Goal: Transaction & Acquisition: Purchase product/service

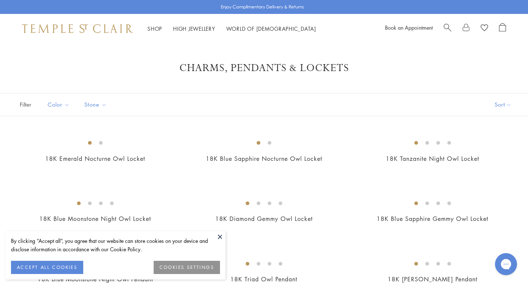
click at [58, 268] on button "ACCEPT ALL COOKIES" at bounding box center [47, 267] width 72 height 13
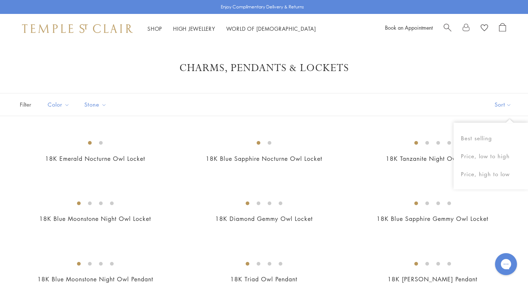
click at [496, 107] on button "Sort" at bounding box center [503, 105] width 50 height 22
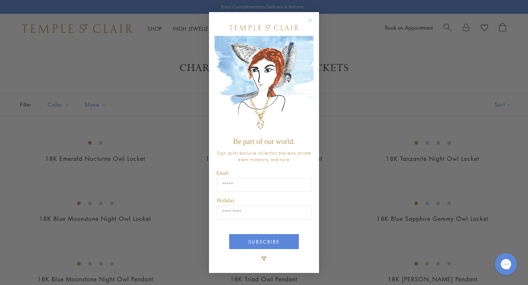
click at [313, 18] on circle "Close dialog" at bounding box center [310, 20] width 9 height 9
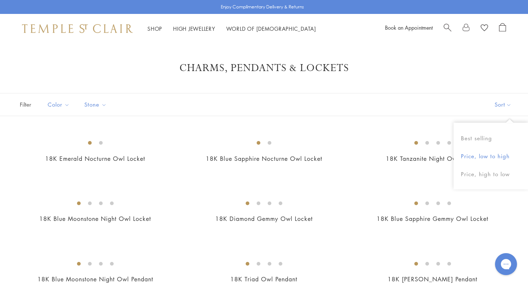
click at [487, 154] on button "Price, low to high" at bounding box center [491, 156] width 74 height 18
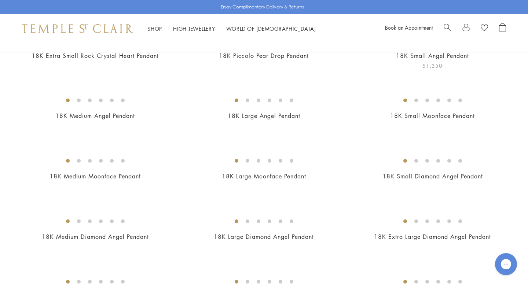
scroll to position [77, 0]
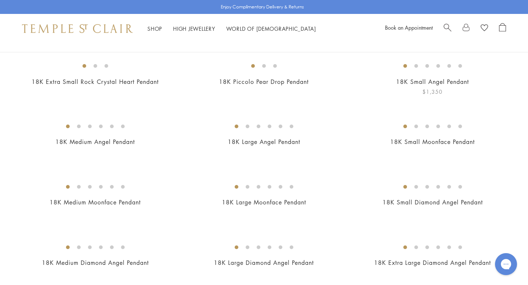
click at [0, 0] on img at bounding box center [0, 0] width 0 height 0
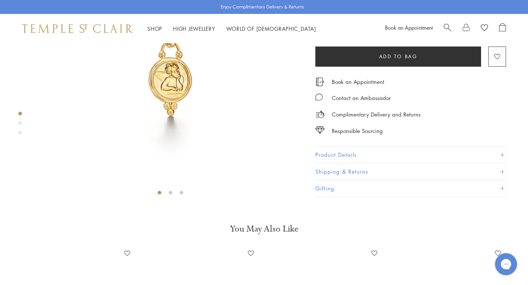
scroll to position [112, 0]
click at [501, 163] on button "Product Details" at bounding box center [410, 155] width 191 height 17
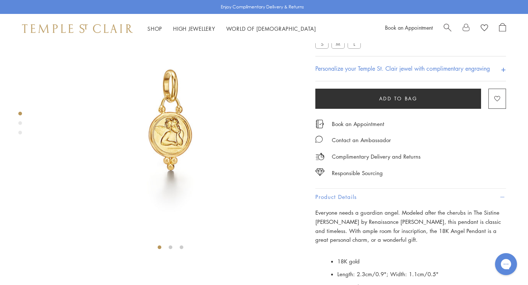
scroll to position [54, 0]
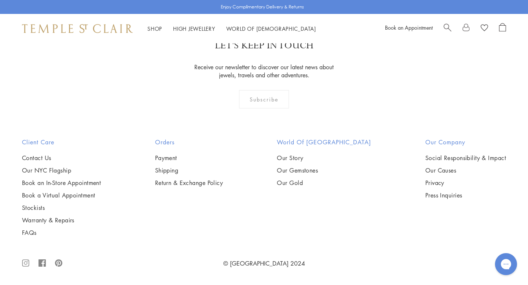
scroll to position [1983, 0]
click at [447, 29] on span "Search" at bounding box center [448, 27] width 8 height 8
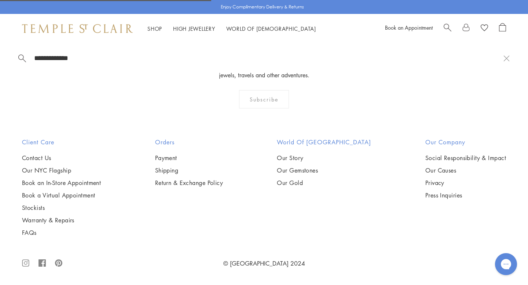
type input "**********"
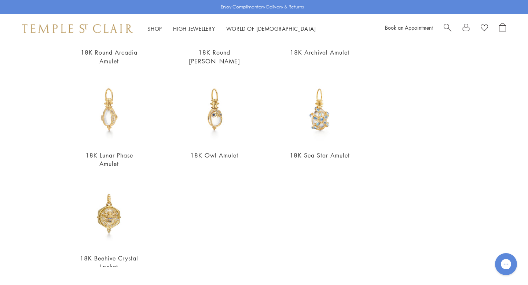
scroll to position [286, 0]
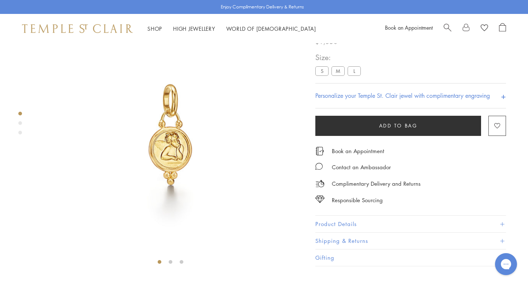
scroll to position [43, 0]
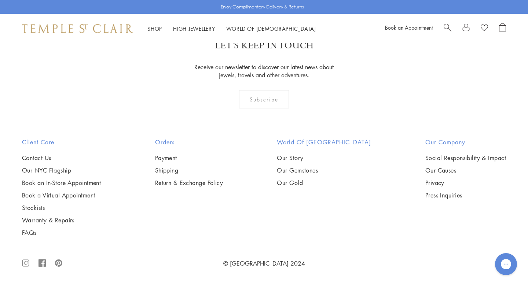
click at [449, 27] on span "Search" at bounding box center [448, 27] width 8 height 8
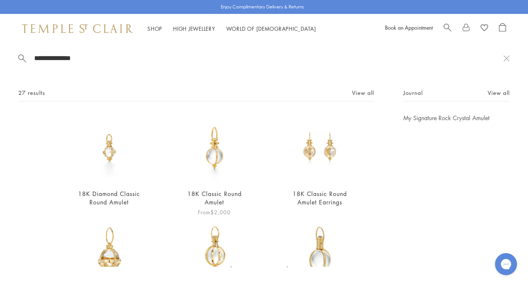
type input "**********"
click at [204, 153] on img at bounding box center [214, 148] width 69 height 69
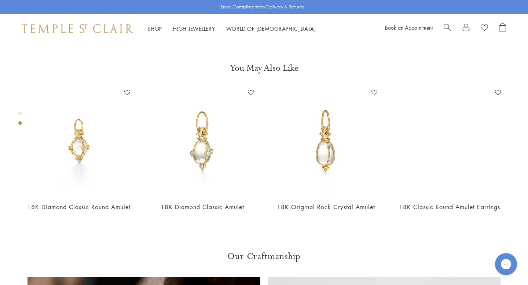
scroll to position [279, 0]
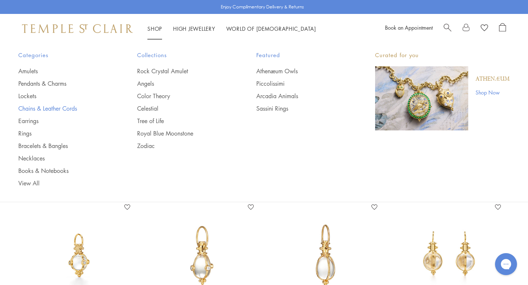
click at [57, 107] on link "Chains & Leather Cords" at bounding box center [62, 109] width 89 height 8
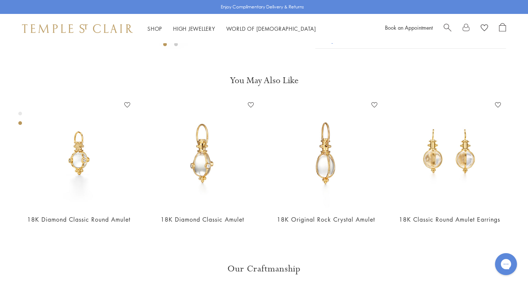
scroll to position [261, 0]
click at [335, 15] on button "Product Details" at bounding box center [410, 6] width 191 height 17
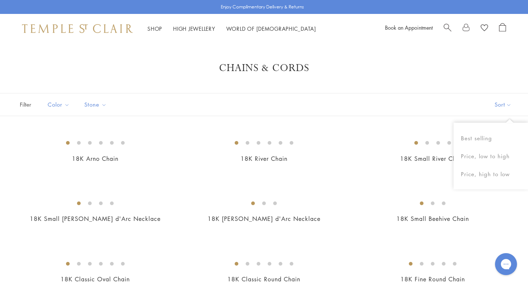
click at [503, 106] on button "Sort" at bounding box center [503, 105] width 50 height 22
click at [498, 106] on button "Sort" at bounding box center [503, 105] width 50 height 22
click at [493, 152] on button "Price, low to high" at bounding box center [491, 156] width 74 height 18
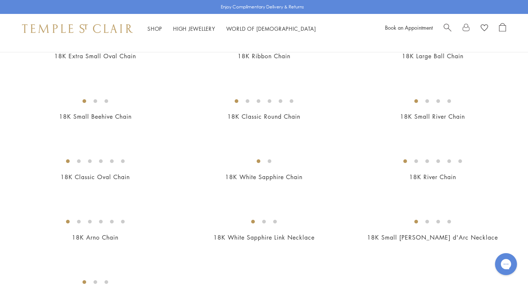
scroll to position [286, 0]
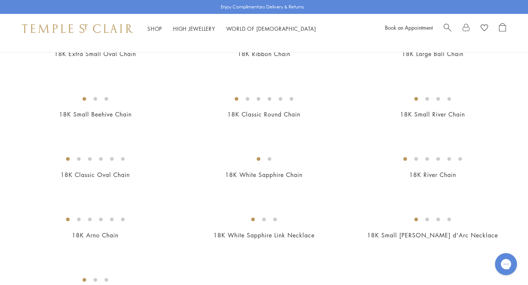
click at [0, 0] on img at bounding box center [0, 0] width 0 height 0
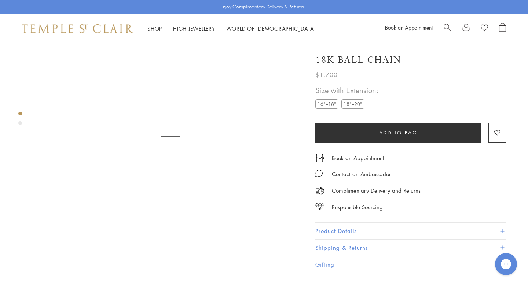
scroll to position [43, 0]
